Goal: Task Accomplishment & Management: Manage account settings

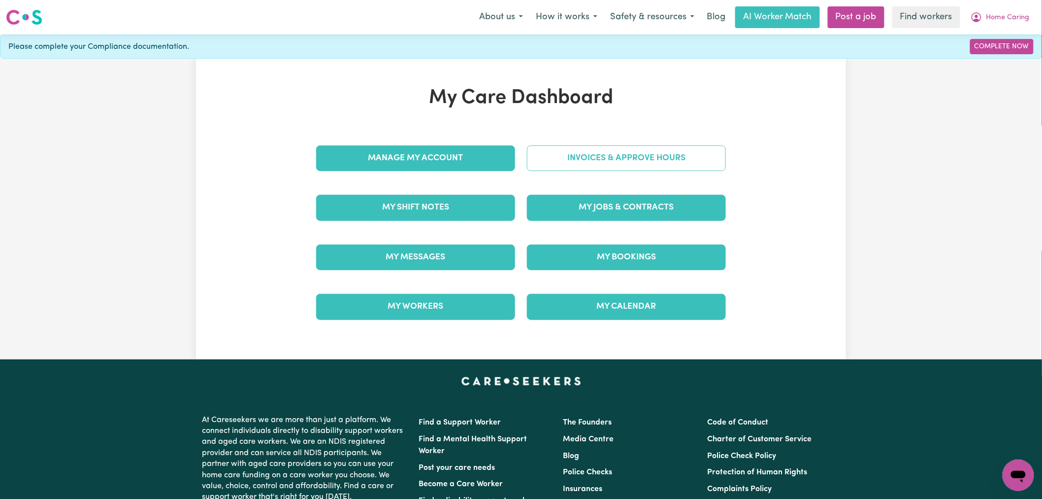
click at [604, 168] on link "Invoices & Approve Hours" at bounding box center [626, 158] width 199 height 26
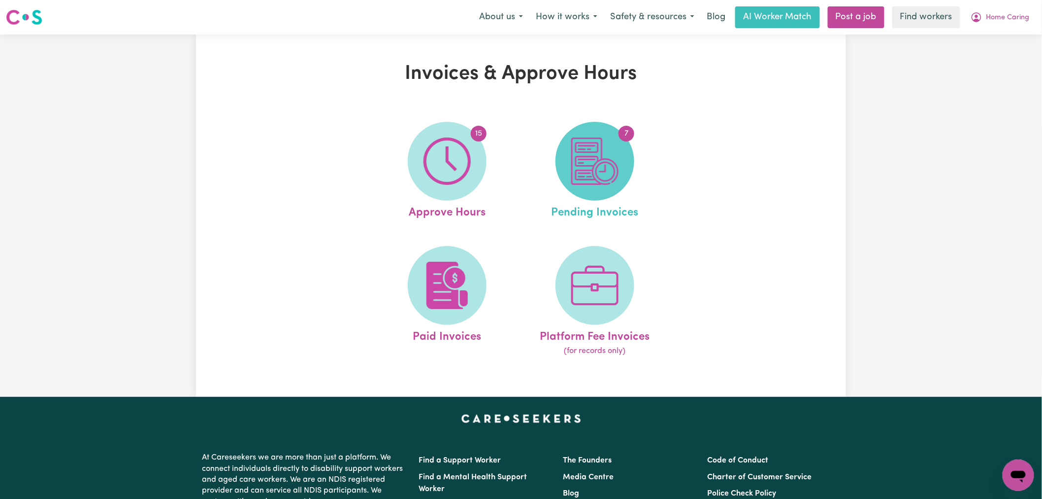
click at [584, 170] on img at bounding box center [594, 160] width 47 height 47
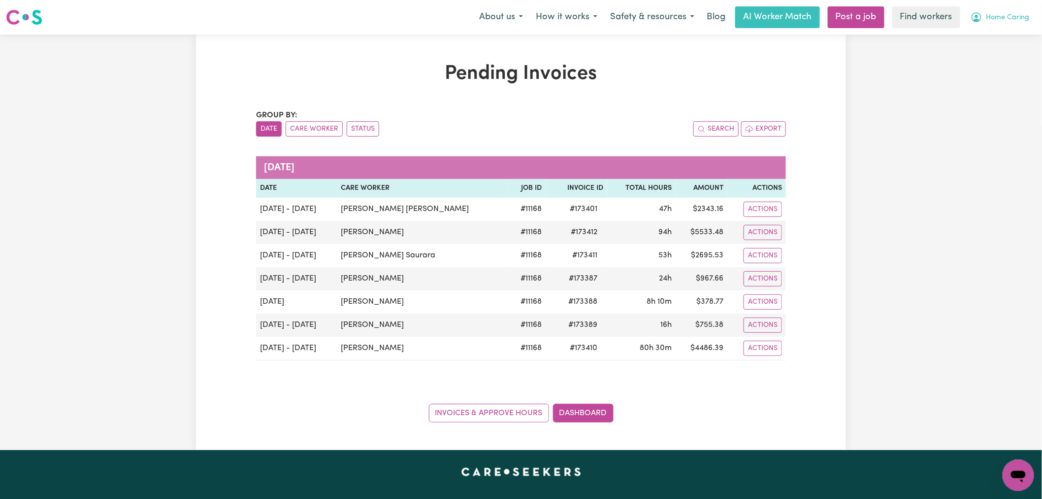
click at [1006, 14] on span "Home Caring" at bounding box center [1008, 17] width 43 height 11
click at [1004, 45] on link "My Dashboard" at bounding box center [997, 38] width 78 height 19
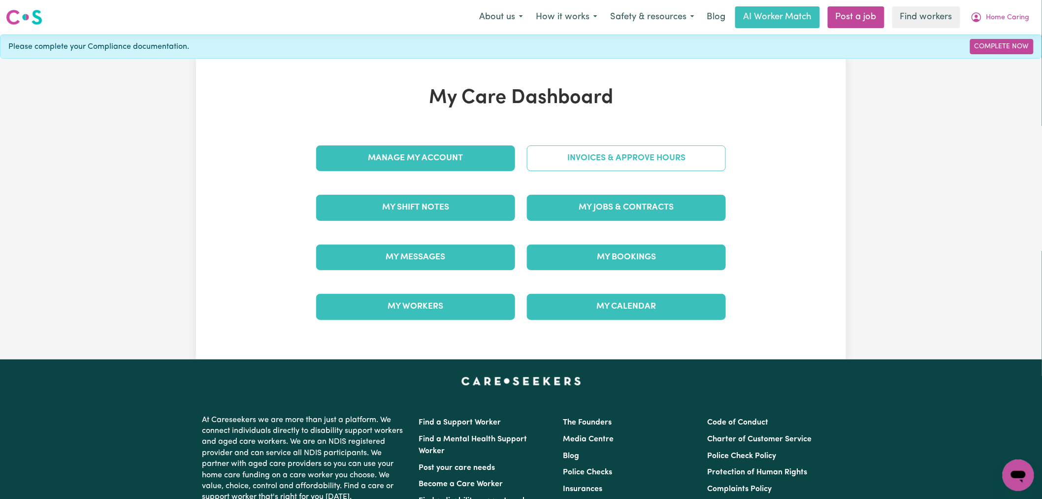
click at [636, 169] on link "Invoices & Approve Hours" at bounding box center [626, 158] width 199 height 26
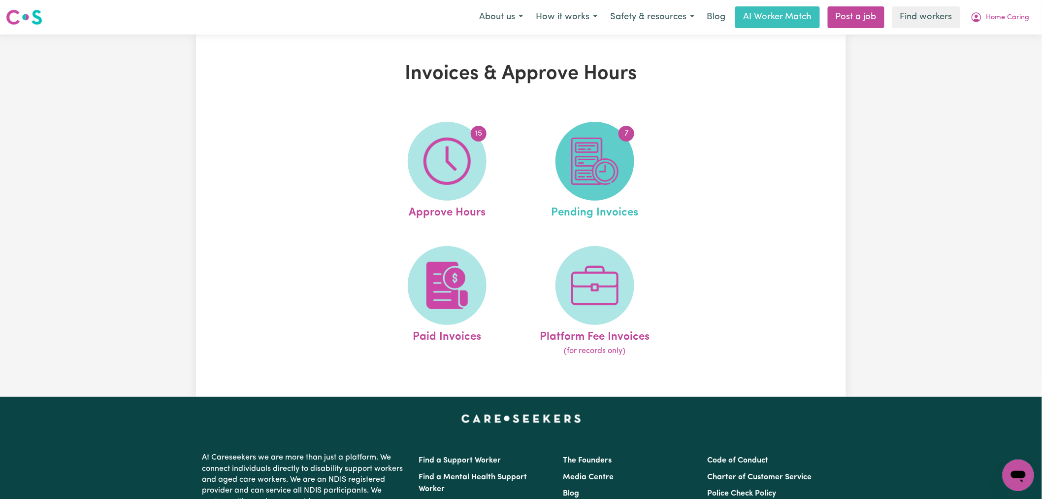
click at [621, 172] on span "7" at bounding box center [595, 161] width 79 height 79
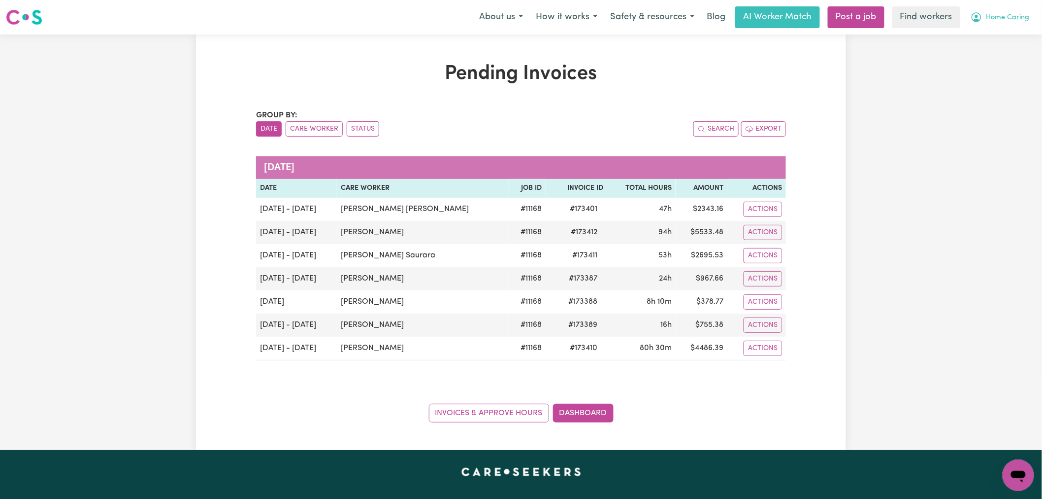
click at [1004, 20] on span "Home Caring" at bounding box center [1008, 17] width 43 height 11
click at [1004, 36] on link "My Dashboard" at bounding box center [997, 38] width 78 height 19
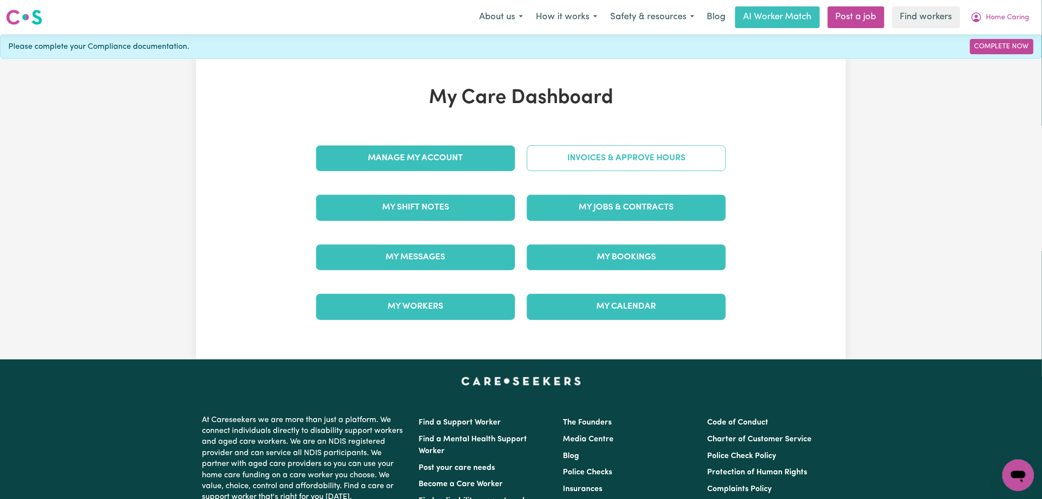
click at [678, 149] on link "Invoices & Approve Hours" at bounding box center [626, 158] width 199 height 26
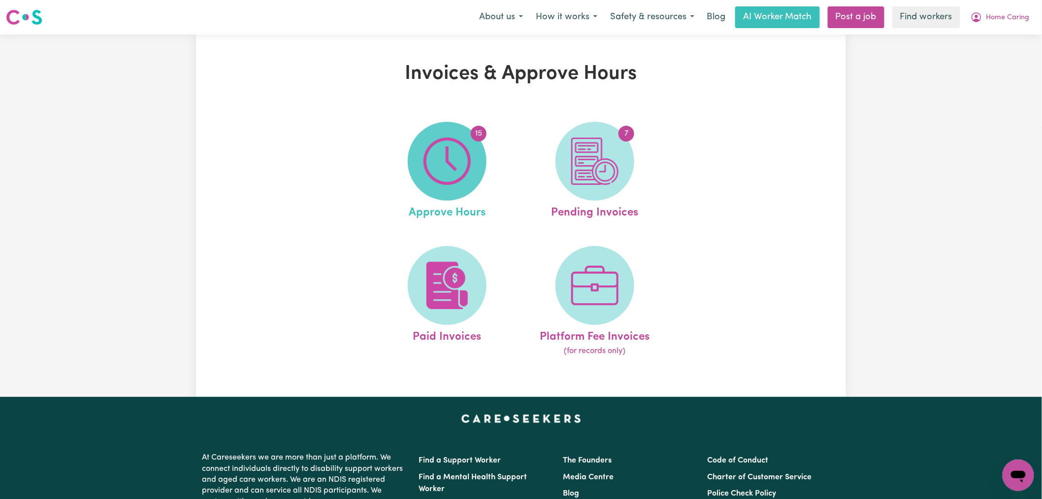
click at [483, 175] on span "15" at bounding box center [447, 161] width 79 height 79
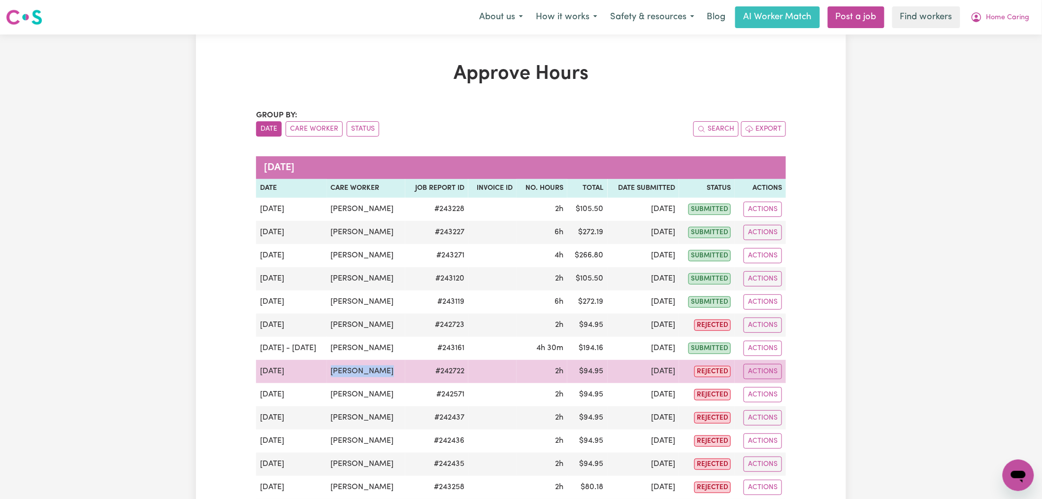
drag, startPoint x: 398, startPoint y: 371, endPoint x: 318, endPoint y: 369, distance: 80.3
click at [318, 369] on tr "[DATE] [PERSON_NAME] # 242722 2h $ 94.95 [DATE] rejected Actions" at bounding box center [521, 371] width 530 height 23
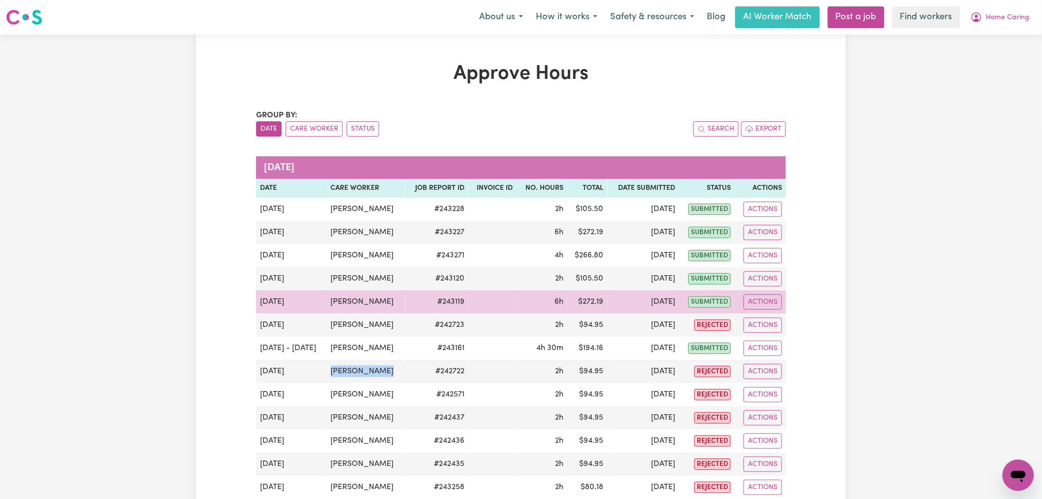
copy tr "[PERSON_NAME]"
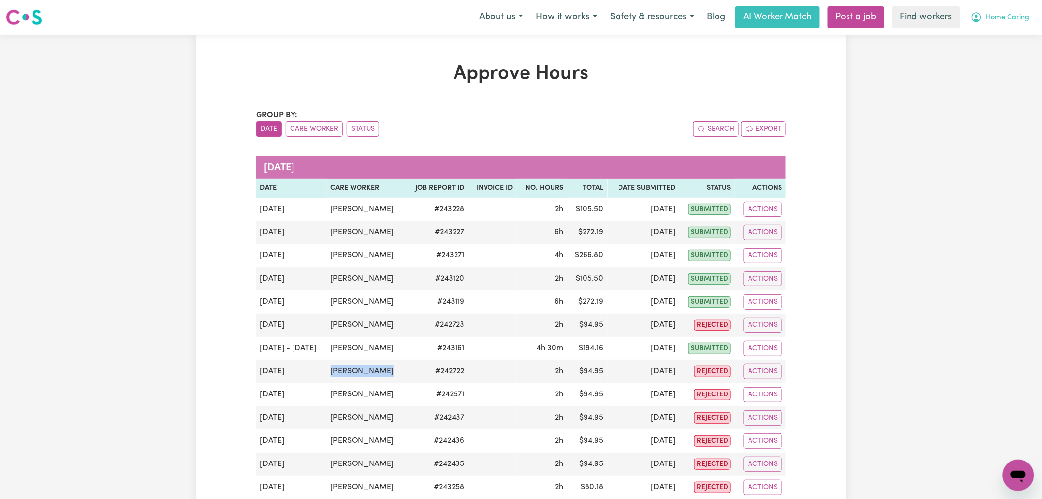
click at [1004, 18] on span "Home Caring" at bounding box center [1008, 17] width 43 height 11
click at [1004, 31] on link "My Dashboard" at bounding box center [997, 38] width 78 height 19
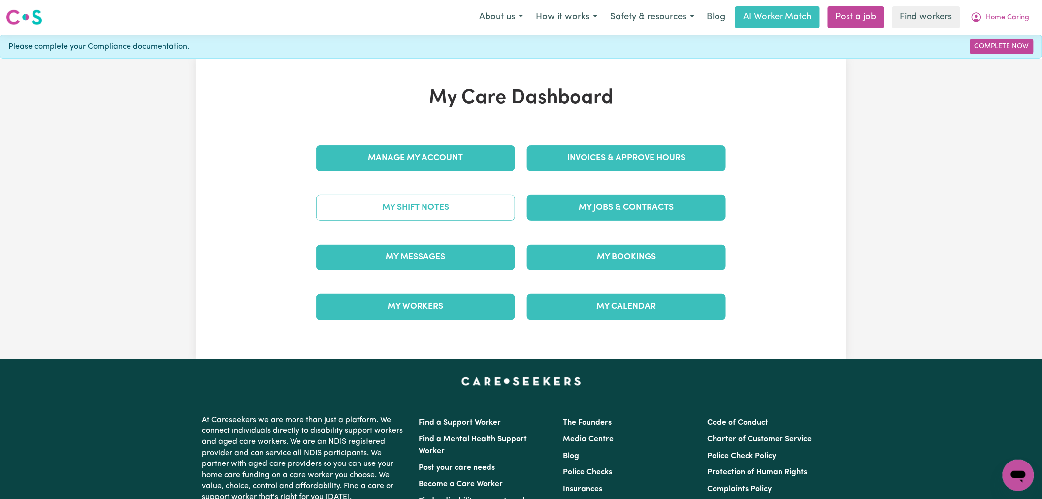
click at [394, 212] on link "My Shift Notes" at bounding box center [415, 208] width 199 height 26
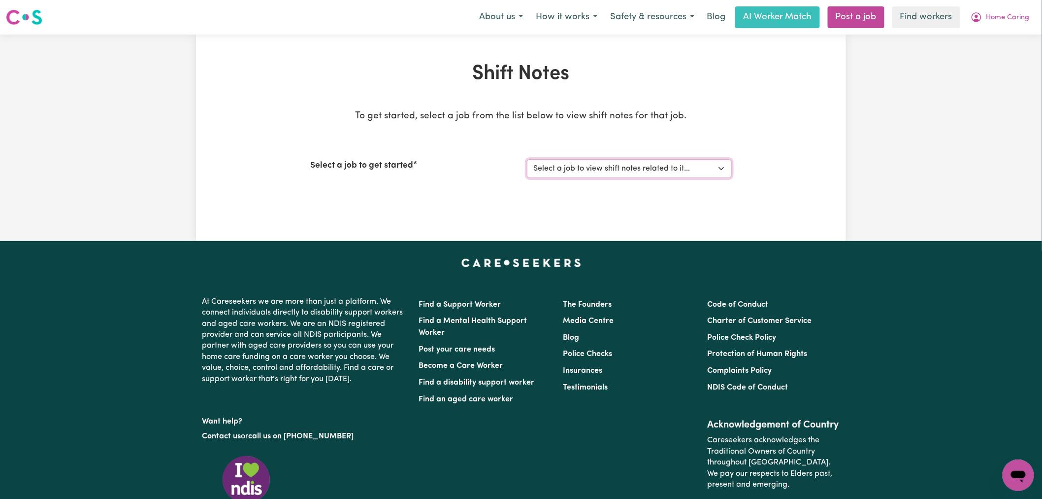
click at [605, 166] on select "Select a job to view shift notes related to it... [Home [GEOGRAPHIC_DATA]] Supp…" at bounding box center [629, 168] width 205 height 19
select select "11168"
click at [527, 159] on select "Select a job to view shift notes related to it... [Home [GEOGRAPHIC_DATA]] Supp…" at bounding box center [629, 168] width 205 height 19
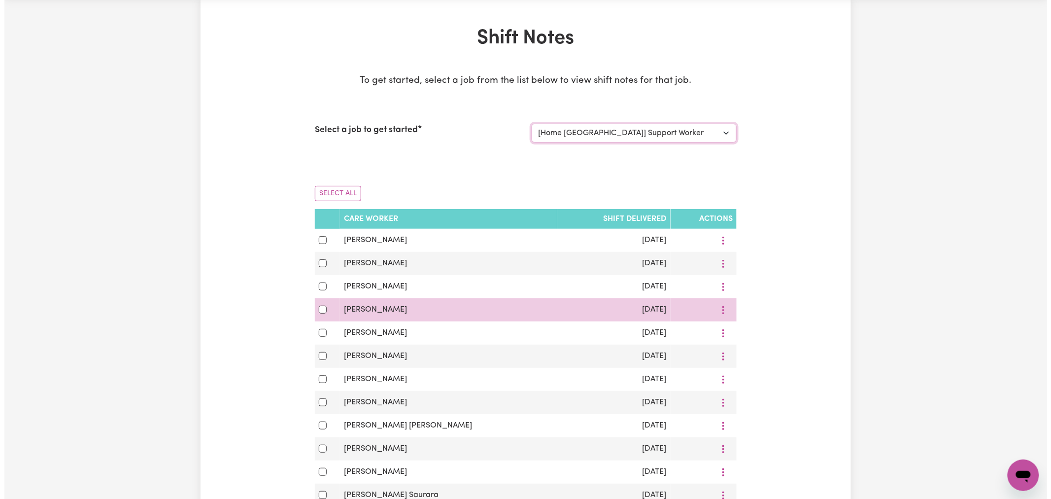
scroll to position [55, 0]
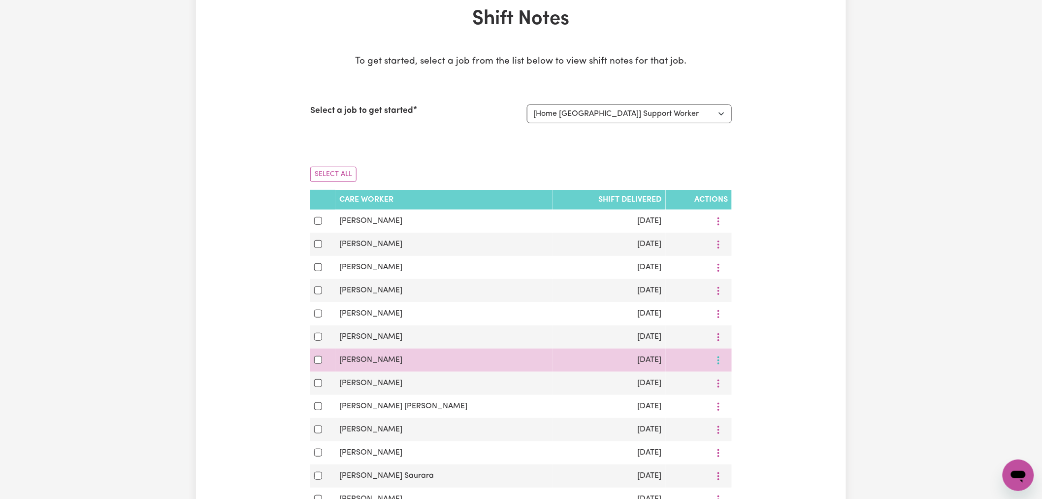
click at [718, 362] on icon "More options" at bounding box center [719, 360] width 10 height 10
click at [737, 376] on link "View Shift Note" at bounding box center [768, 383] width 81 height 20
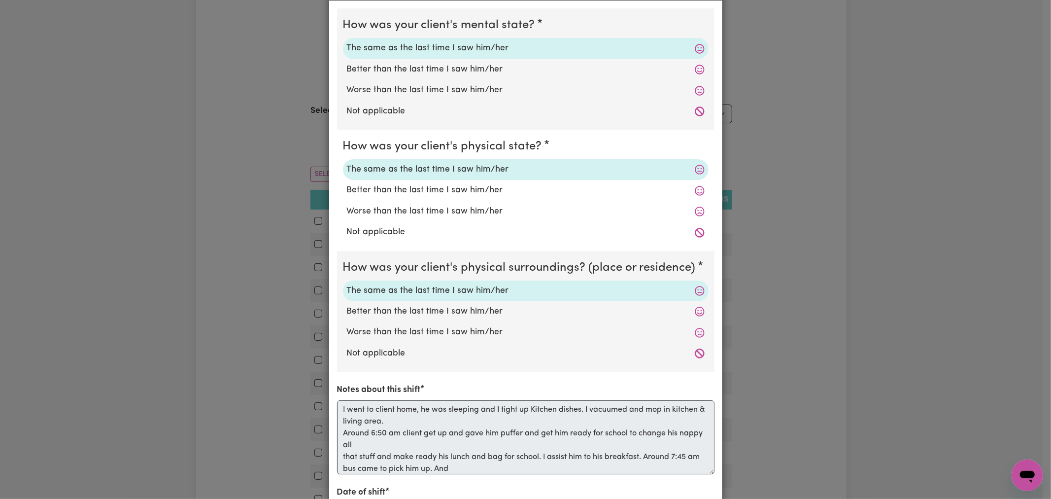
scroll to position [0, 0]
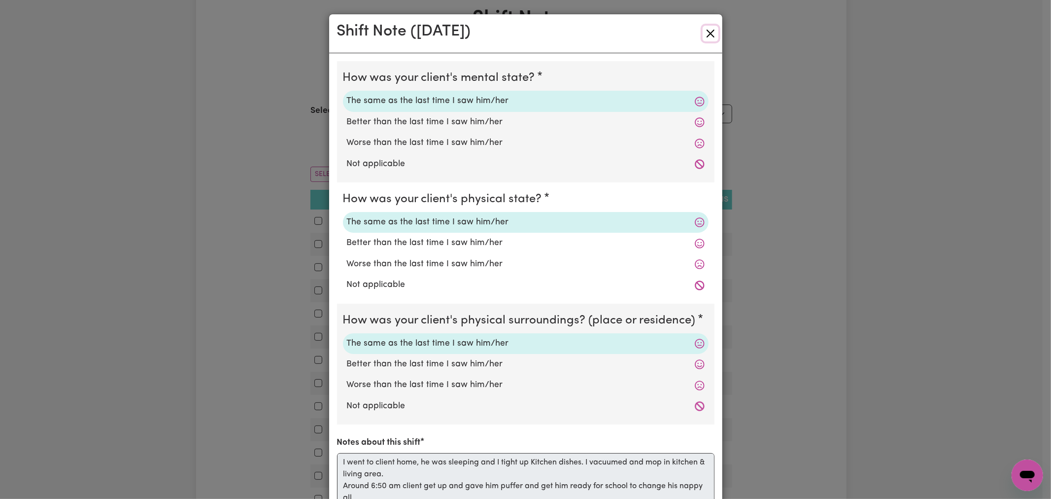
click at [705, 32] on button "Close" at bounding box center [711, 34] width 16 height 16
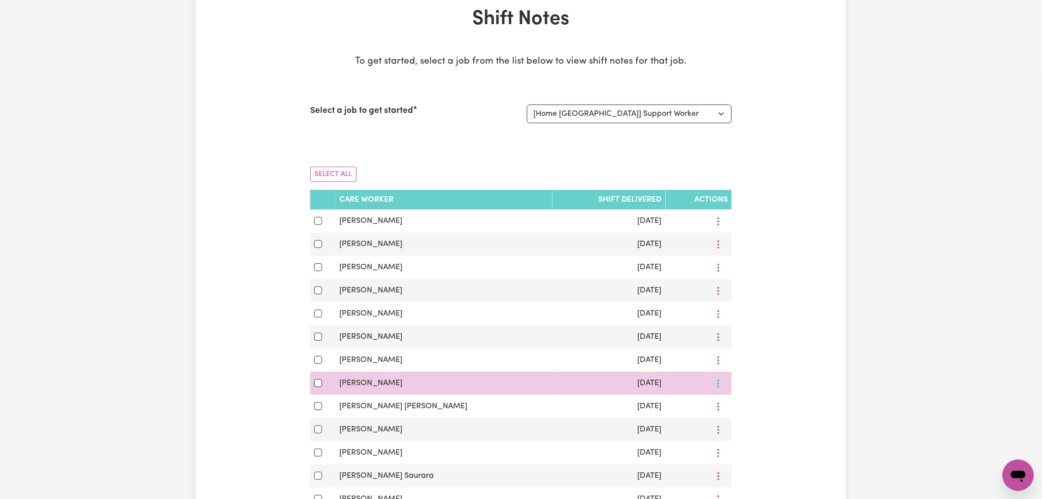
click at [718, 391] on button "More options" at bounding box center [718, 382] width 19 height 15
click at [728, 403] on link "View Shift Note" at bounding box center [768, 406] width 81 height 20
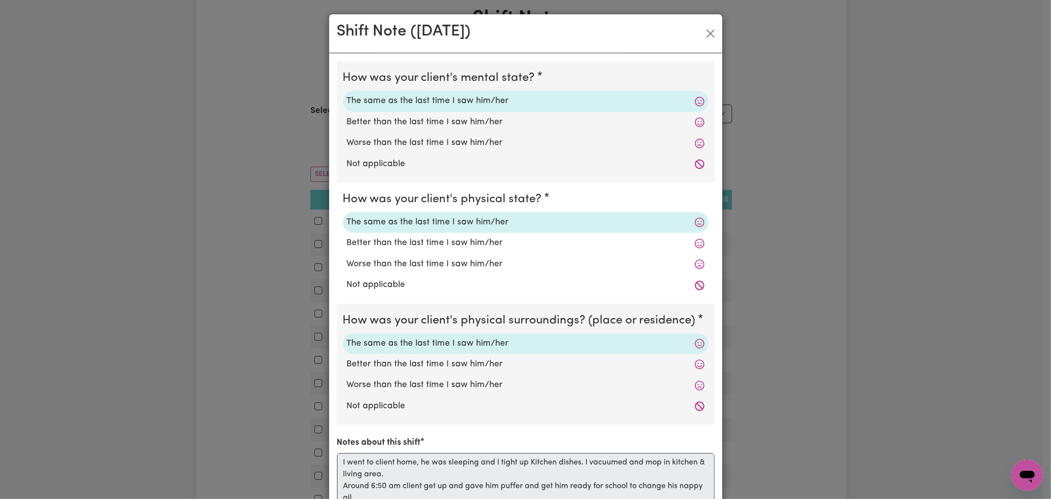
click at [702, 20] on div "Shift Note ( [DATE] )" at bounding box center [525, 33] width 393 height 39
click at [705, 28] on button "Close" at bounding box center [711, 34] width 16 height 16
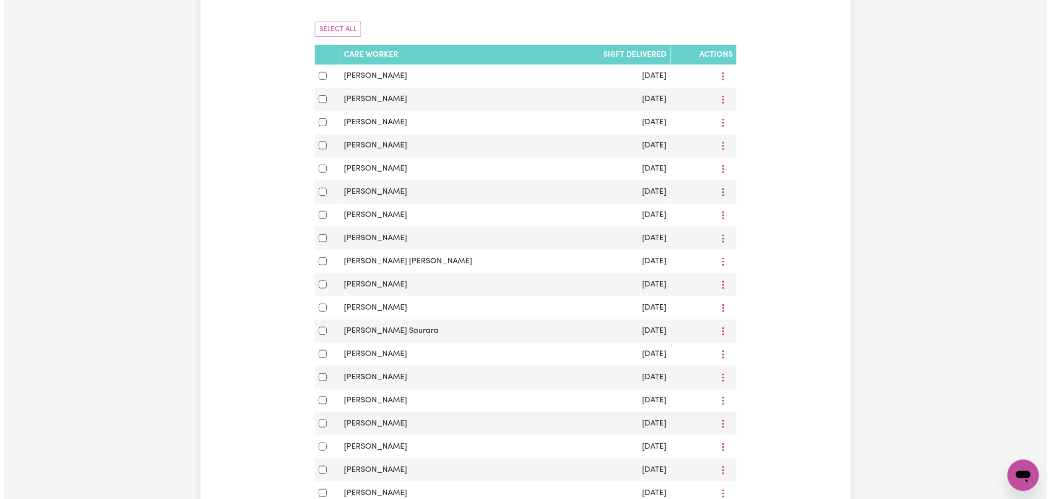
scroll to position [219, 0]
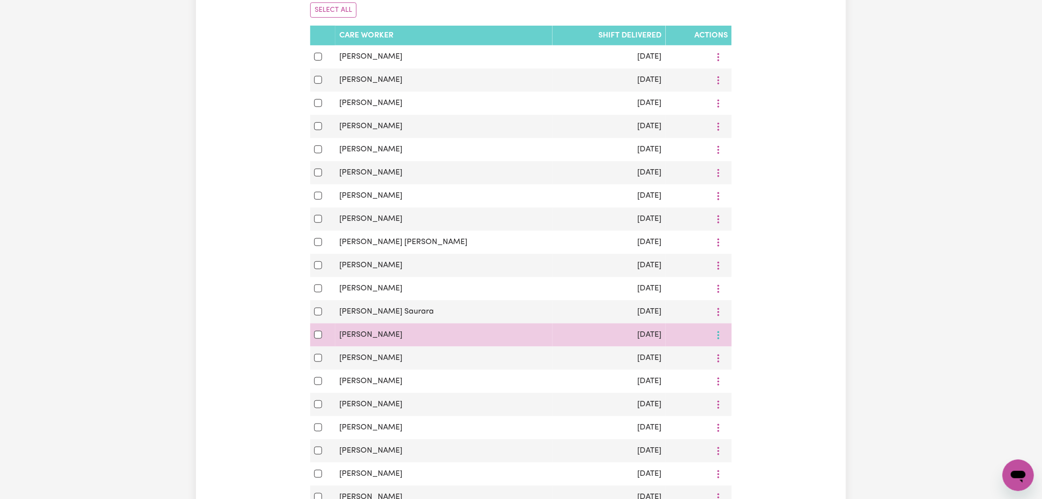
click at [722, 340] on icon "More options" at bounding box center [719, 335] width 10 height 10
click at [728, 350] on link "View Shift Note" at bounding box center [768, 358] width 81 height 20
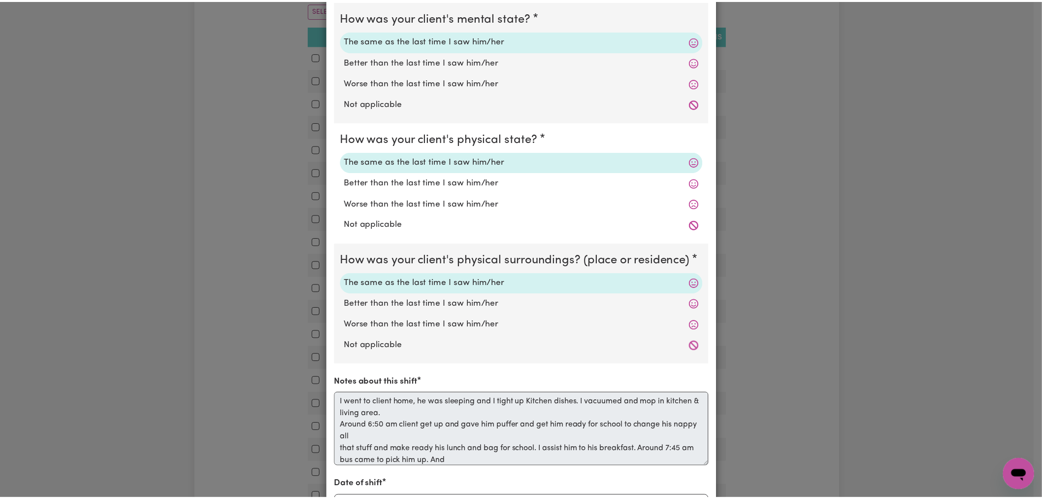
scroll to position [0, 0]
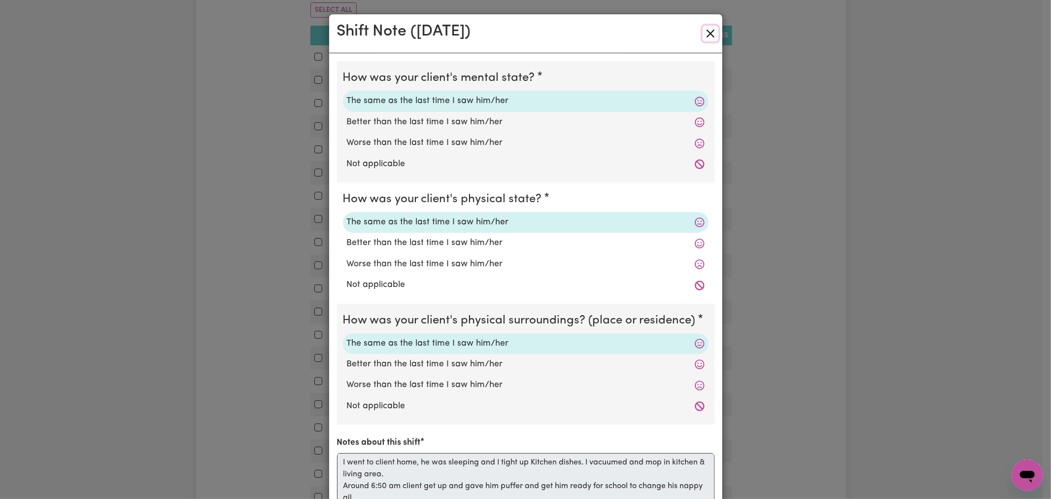
click at [709, 35] on button "Close" at bounding box center [711, 34] width 16 height 16
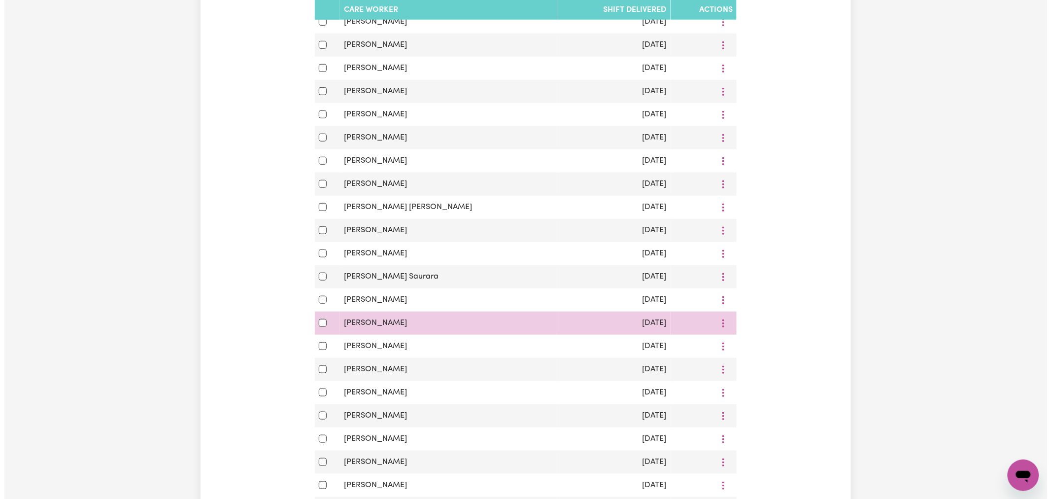
scroll to position [273, 0]
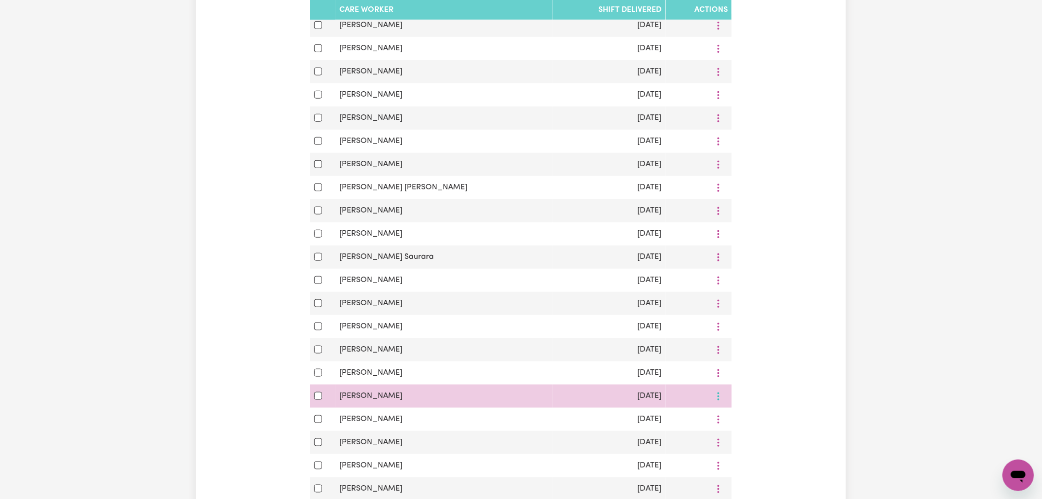
click at [716, 401] on icon "More options" at bounding box center [719, 396] width 10 height 10
click at [747, 419] on span "View Shift Note" at bounding box center [774, 419] width 54 height 8
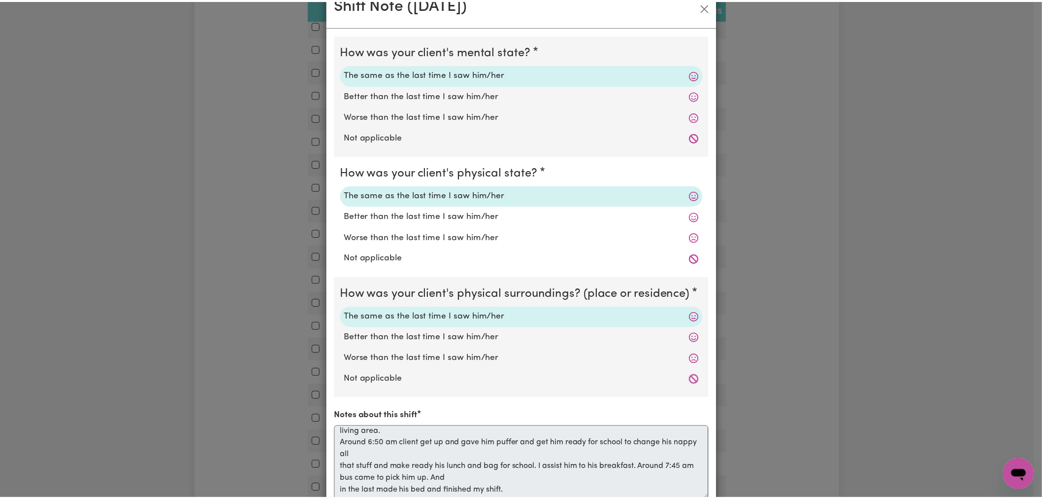
scroll to position [0, 0]
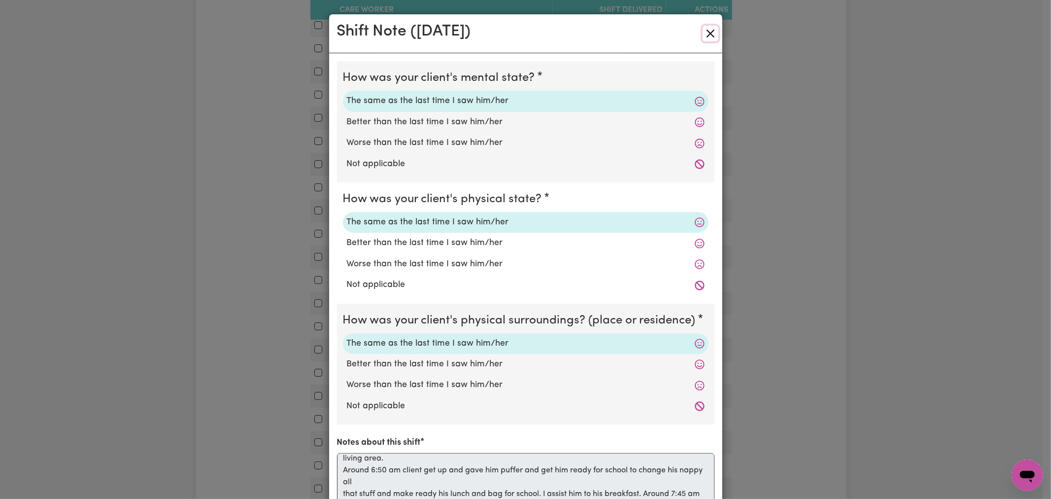
click at [708, 37] on button "Close" at bounding box center [711, 34] width 16 height 16
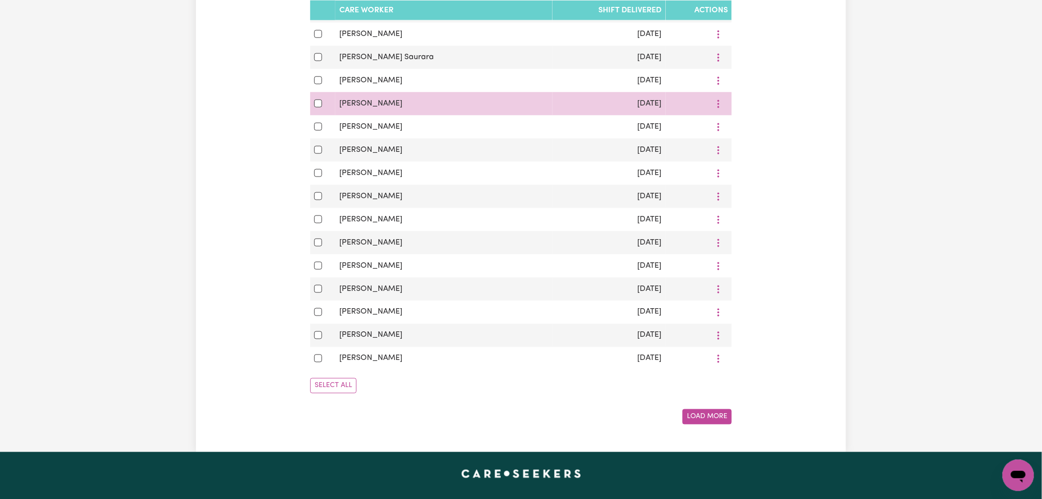
scroll to position [493, 0]
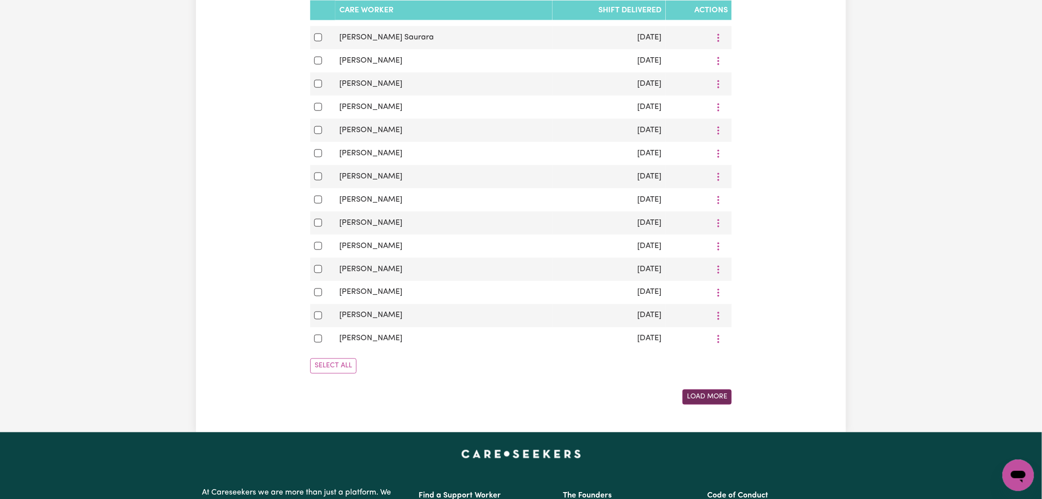
click at [722, 401] on button "Load More" at bounding box center [707, 396] width 49 height 15
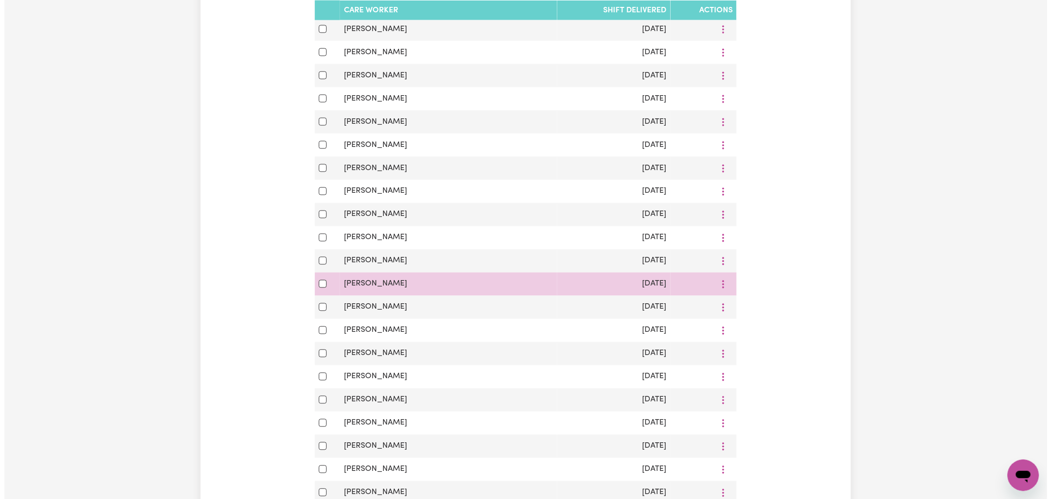
scroll to position [711, 0]
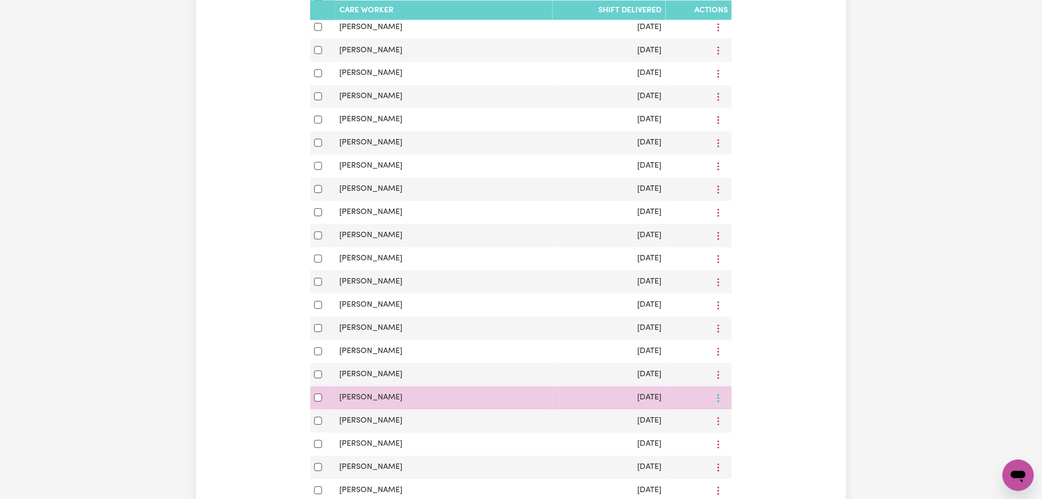
click at [713, 405] on button "More options" at bounding box center [718, 397] width 19 height 15
click at [750, 425] on span "View Shift Note" at bounding box center [774, 421] width 54 height 8
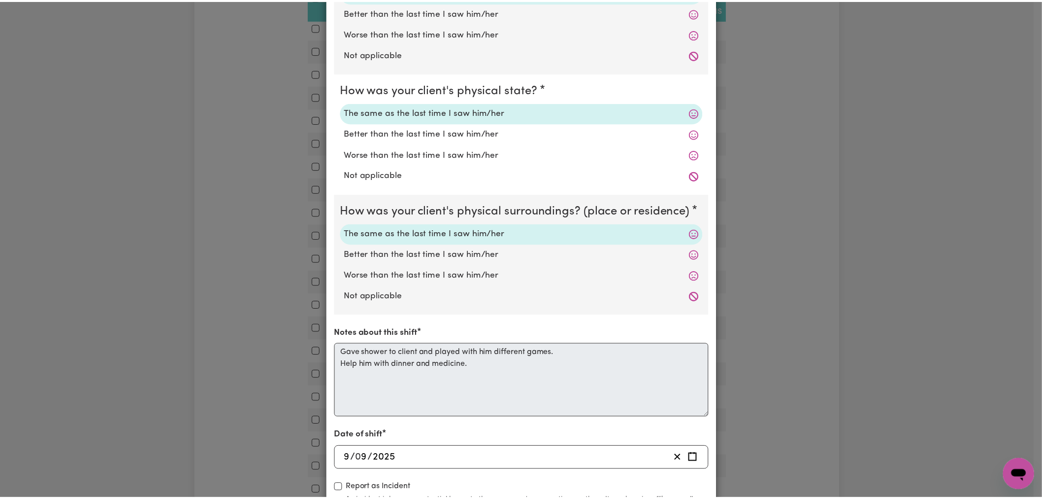
scroll to position [0, 0]
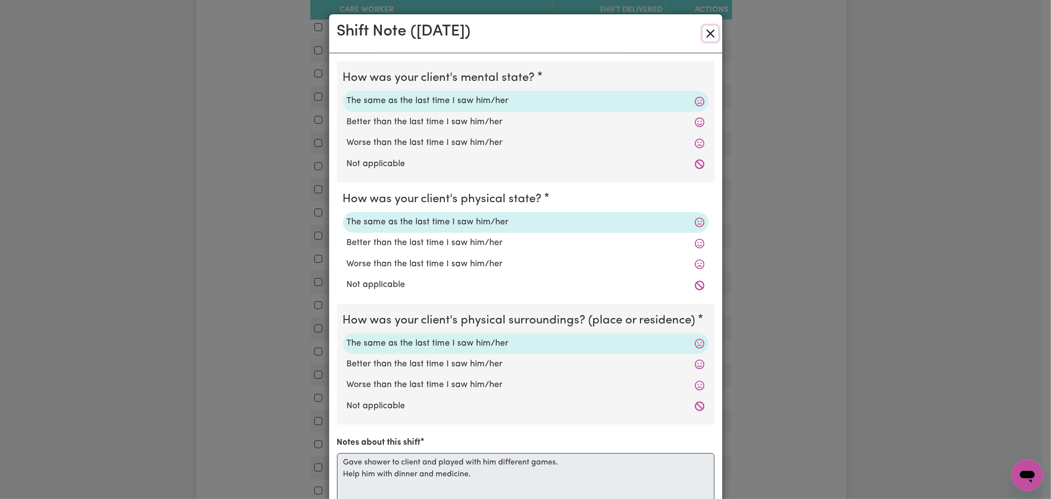
click at [705, 32] on button "Close" at bounding box center [711, 34] width 16 height 16
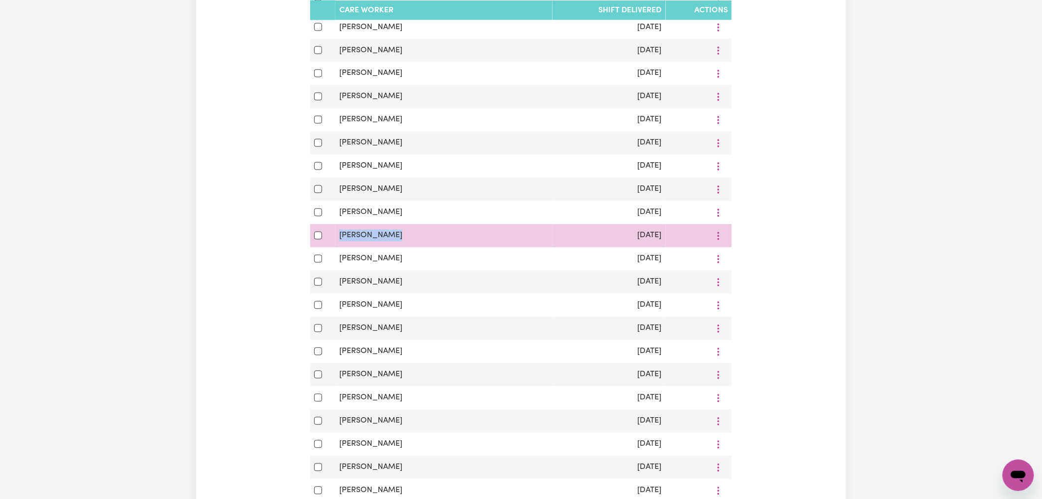
drag, startPoint x: 422, startPoint y: 234, endPoint x: 343, endPoint y: 237, distance: 78.9
click at [343, 237] on td "[PERSON_NAME]" at bounding box center [443, 235] width 217 height 23
copy span "[PERSON_NAME]"
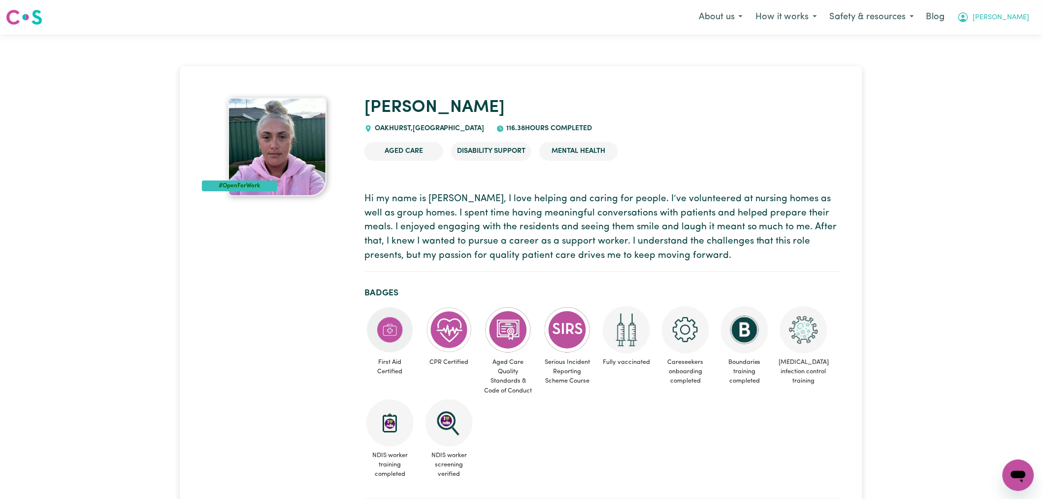
click at [1026, 22] on span "Lindsay" at bounding box center [1001, 17] width 57 height 11
click at [987, 66] on link "Logout" at bounding box center [997, 56] width 78 height 19
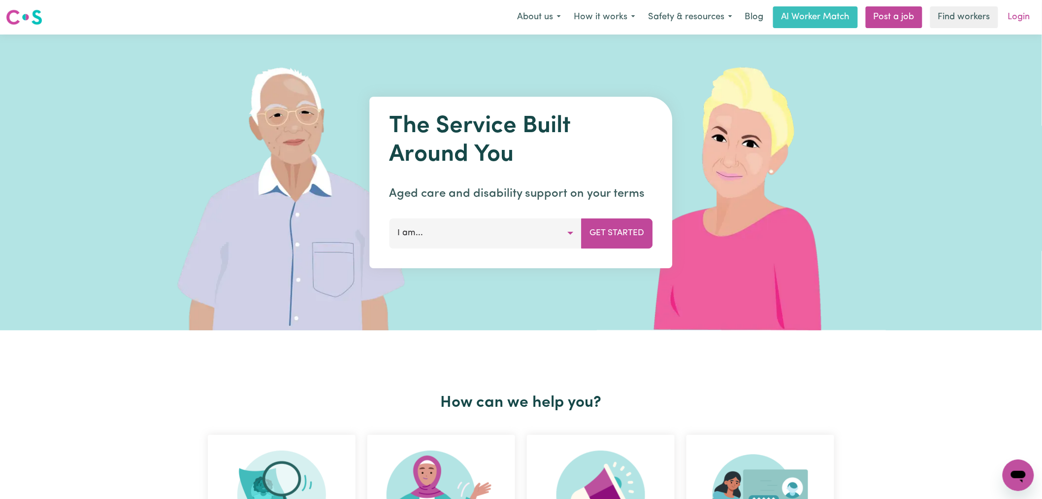
click at [1016, 21] on link "Login" at bounding box center [1020, 17] width 34 height 22
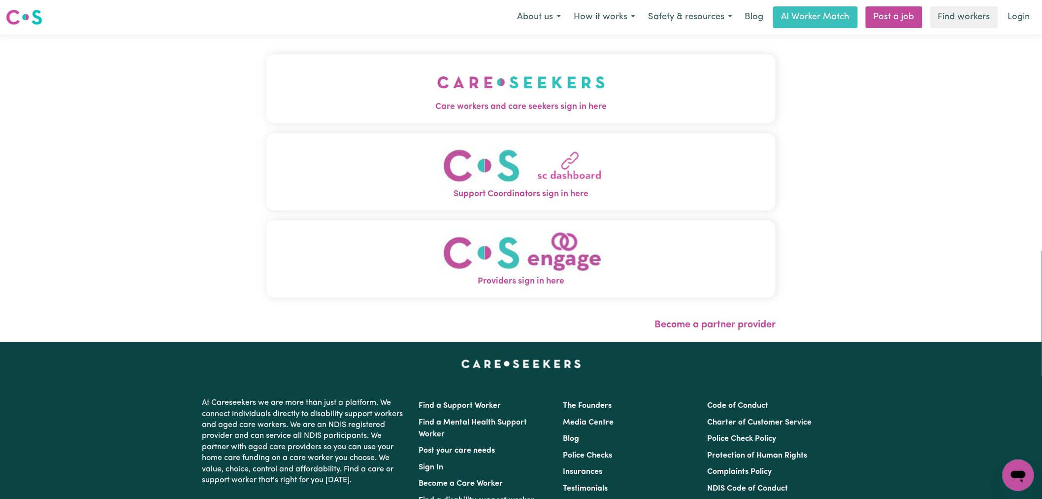
drag, startPoint x: 225, startPoint y: 131, endPoint x: 262, endPoint y: 121, distance: 37.8
click at [267, 131] on div "Care workers and care seekers sign in here Support Coordinators sign in here Pr…" at bounding box center [521, 180] width 509 height 253
click at [350, 105] on span "Care workers and care seekers sign in here" at bounding box center [521, 106] width 509 height 13
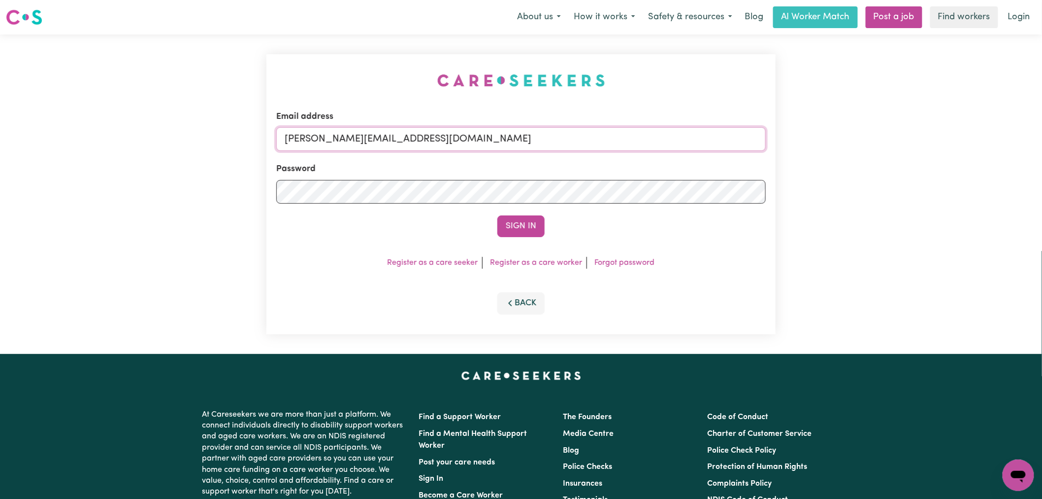
click at [493, 134] on input "lindsay@careseekers.com.au" at bounding box center [521, 139] width 490 height 24
drag, startPoint x: 483, startPoint y: 136, endPoint x: 334, endPoint y: 137, distance: 149.3
click at [334, 137] on input "superuser~ lorenasaganomesoto@gmail.com" at bounding box center [521, 139] width 490 height 24
type input "superuser~lorenasaganomesoto@gmail.com"
click at [498, 215] on button "Sign In" at bounding box center [521, 226] width 47 height 22
